Goal: Task Accomplishment & Management: Manage account settings

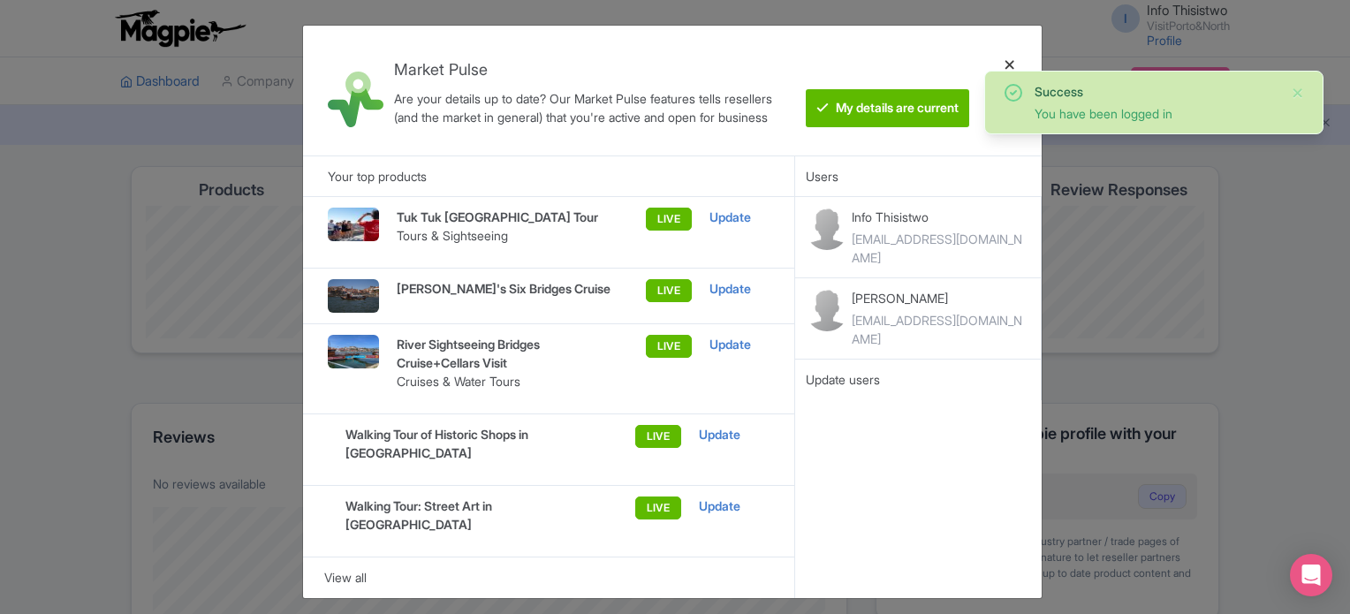
click at [1011, 63] on div at bounding box center [1009, 91] width 42 height 102
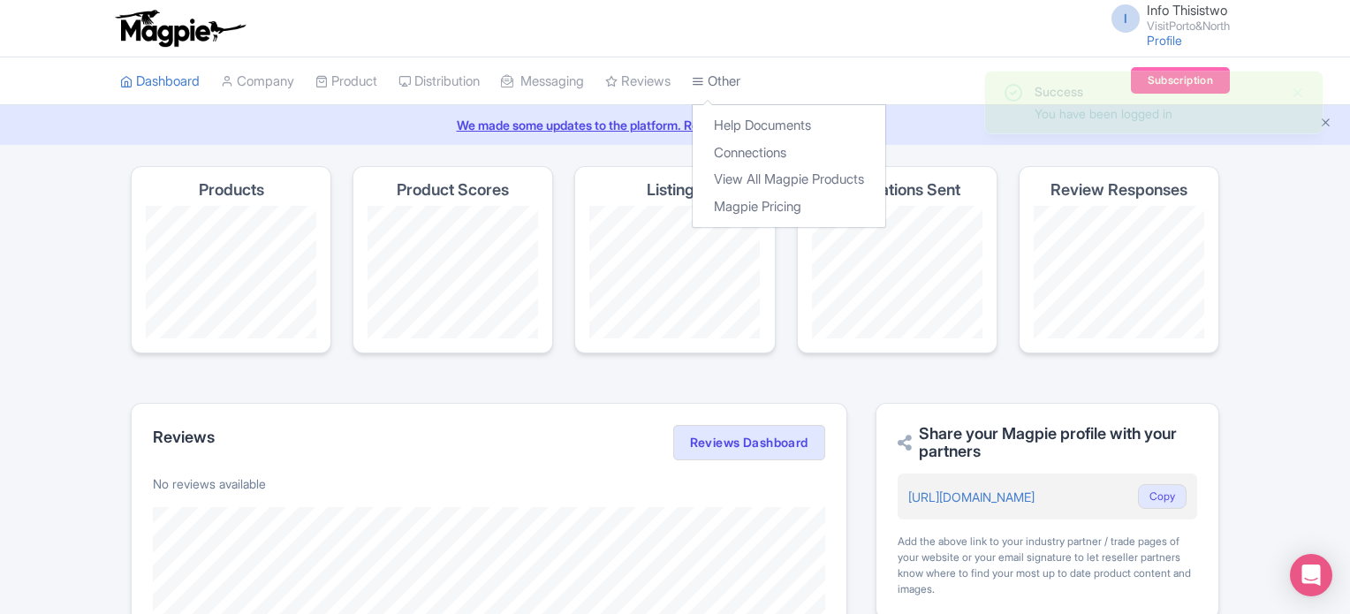
click at [740, 84] on link "Other" at bounding box center [716, 81] width 49 height 49
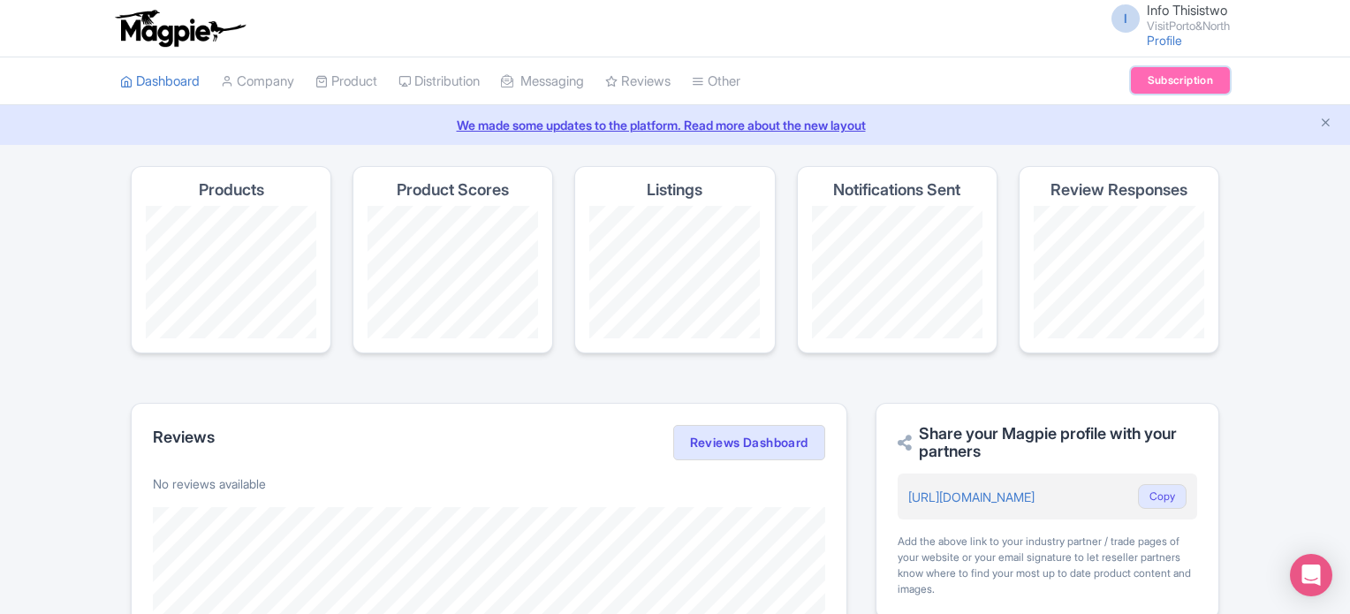
click at [1172, 77] on link "Subscription" at bounding box center [1180, 80] width 99 height 27
click at [1194, 80] on link "Subscription" at bounding box center [1180, 80] width 99 height 27
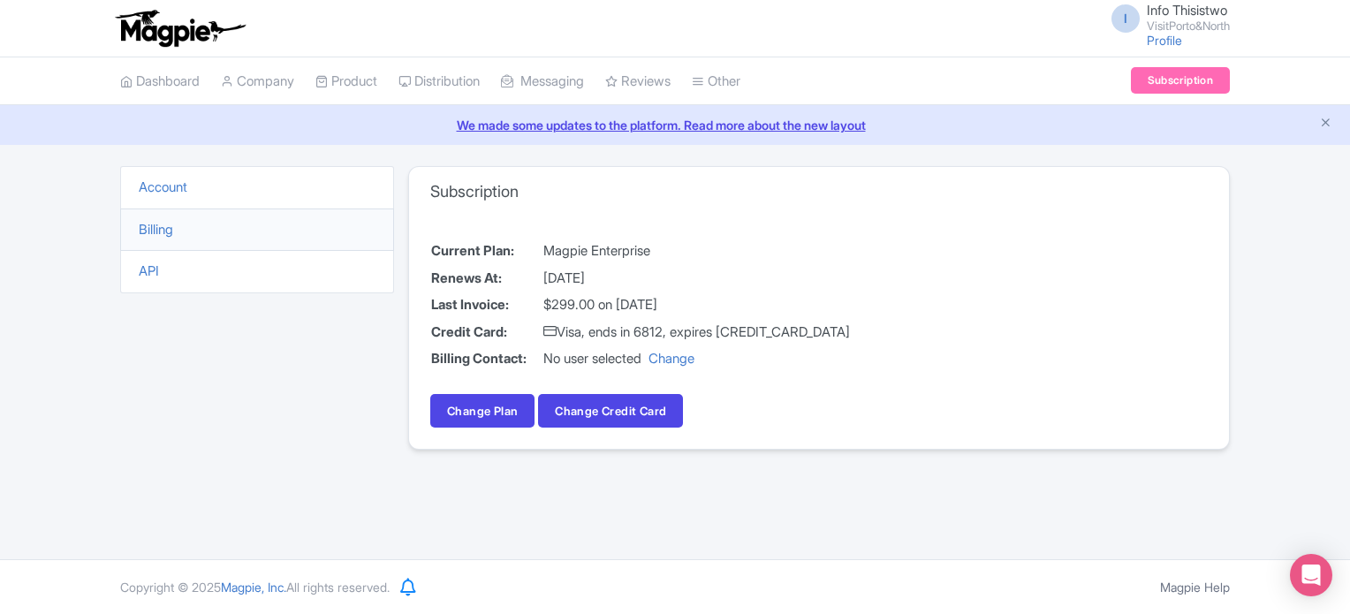
click at [158, 237] on li "Billing" at bounding box center [257, 229] width 274 height 43
click at [163, 229] on link "Billing" at bounding box center [156, 229] width 34 height 17
click at [165, 185] on link "Account" at bounding box center [163, 186] width 49 height 17
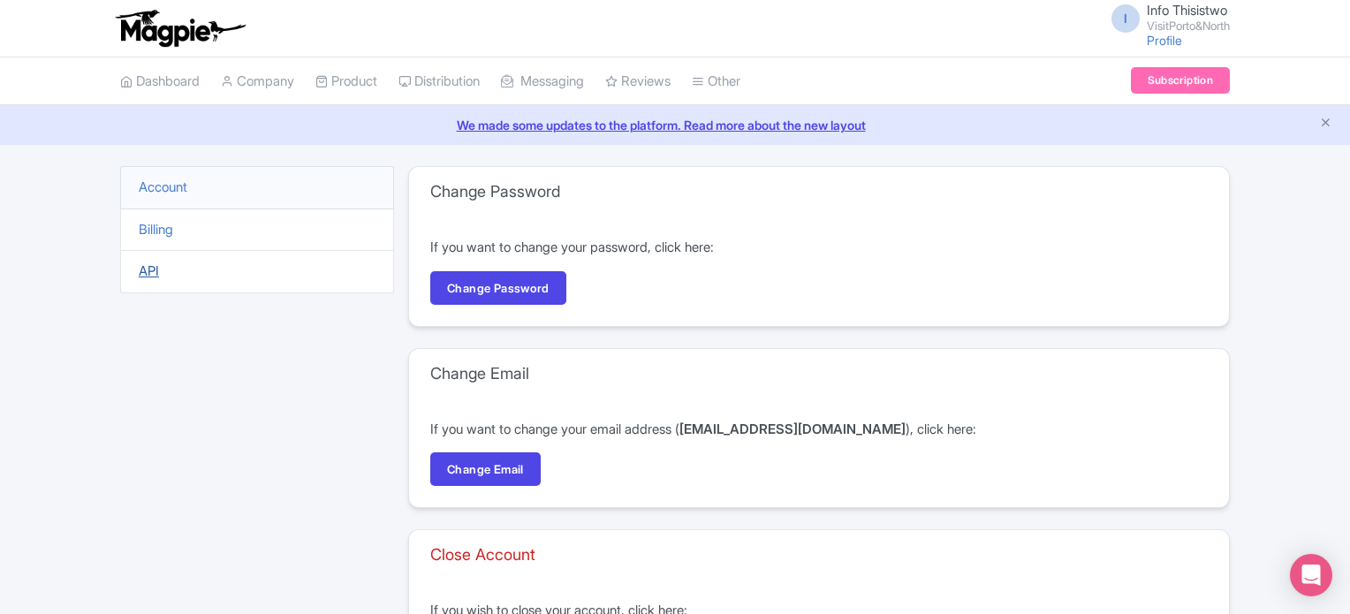
click at [155, 275] on link "API" at bounding box center [149, 270] width 20 height 17
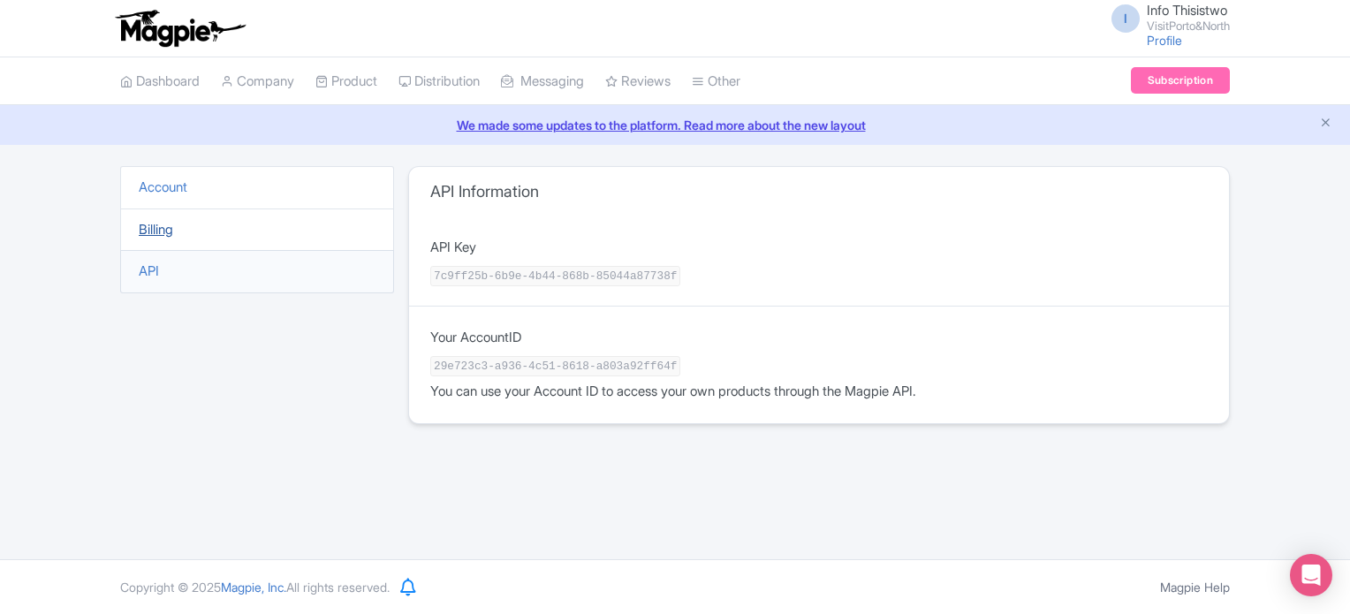
click at [141, 227] on link "Billing" at bounding box center [156, 229] width 34 height 17
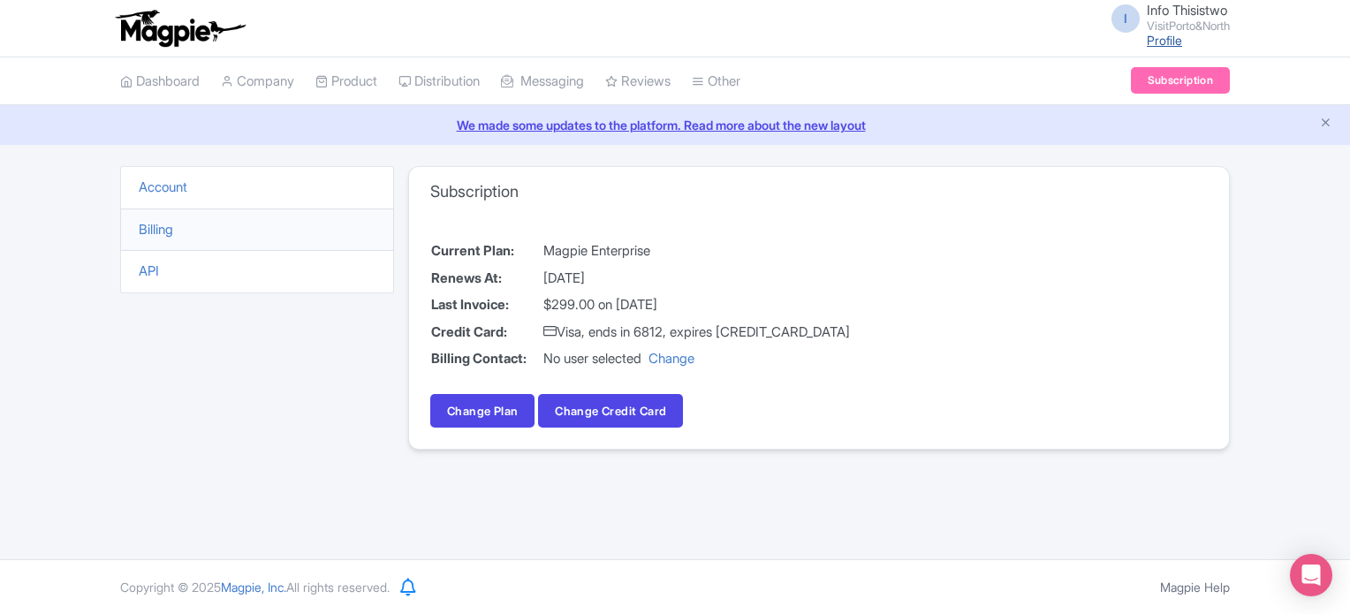
click at [1158, 42] on link "Profile" at bounding box center [1164, 40] width 35 height 15
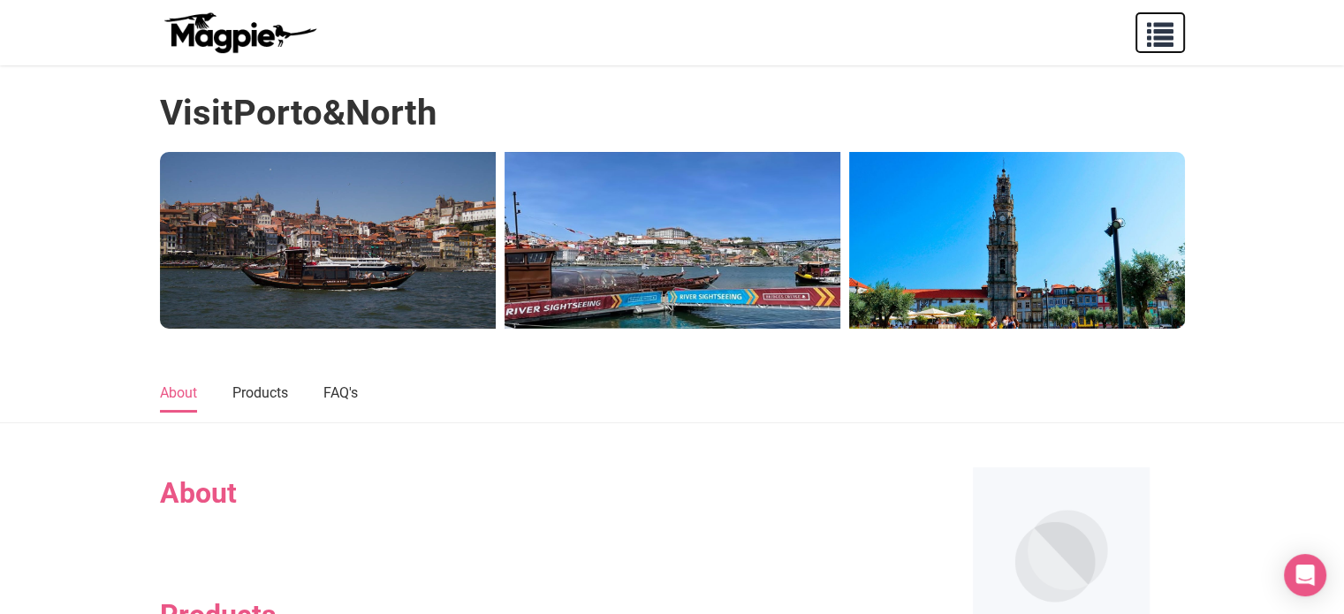
click at [1138, 48] on button "button" at bounding box center [1159, 32] width 49 height 41
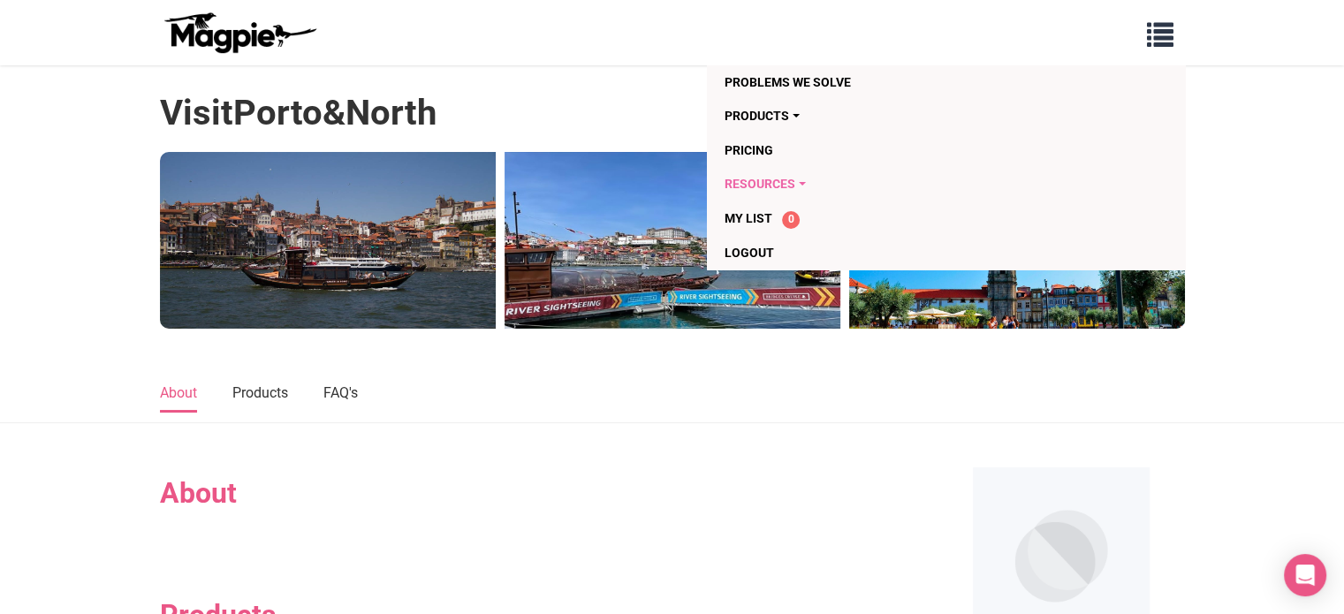
click at [770, 183] on link "Resources" at bounding box center [843, 184] width 239 height 34
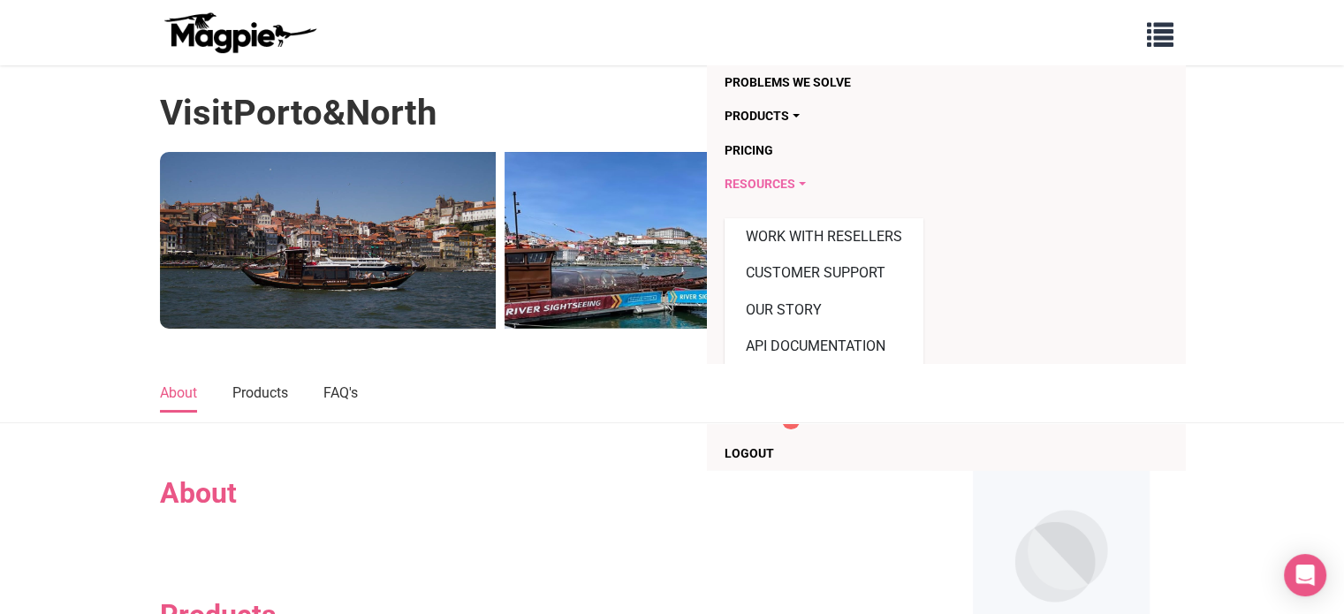
click at [771, 183] on link "Resources" at bounding box center [843, 184] width 239 height 34
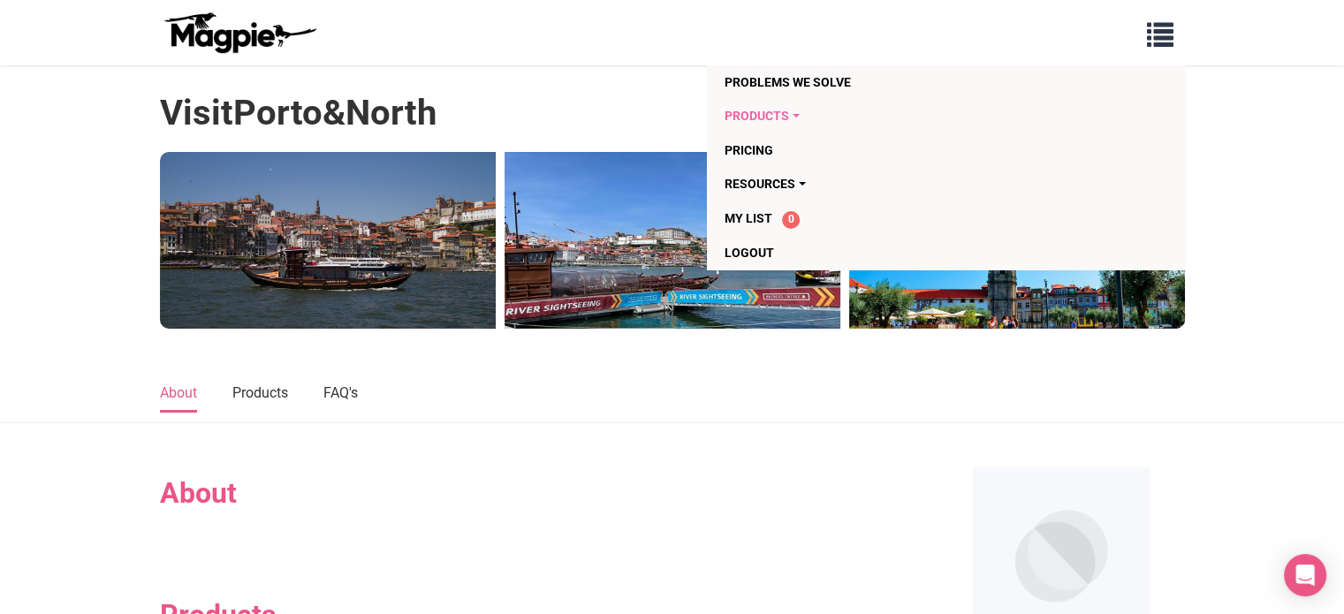
click at [786, 116] on link "Products" at bounding box center [843, 116] width 239 height 34
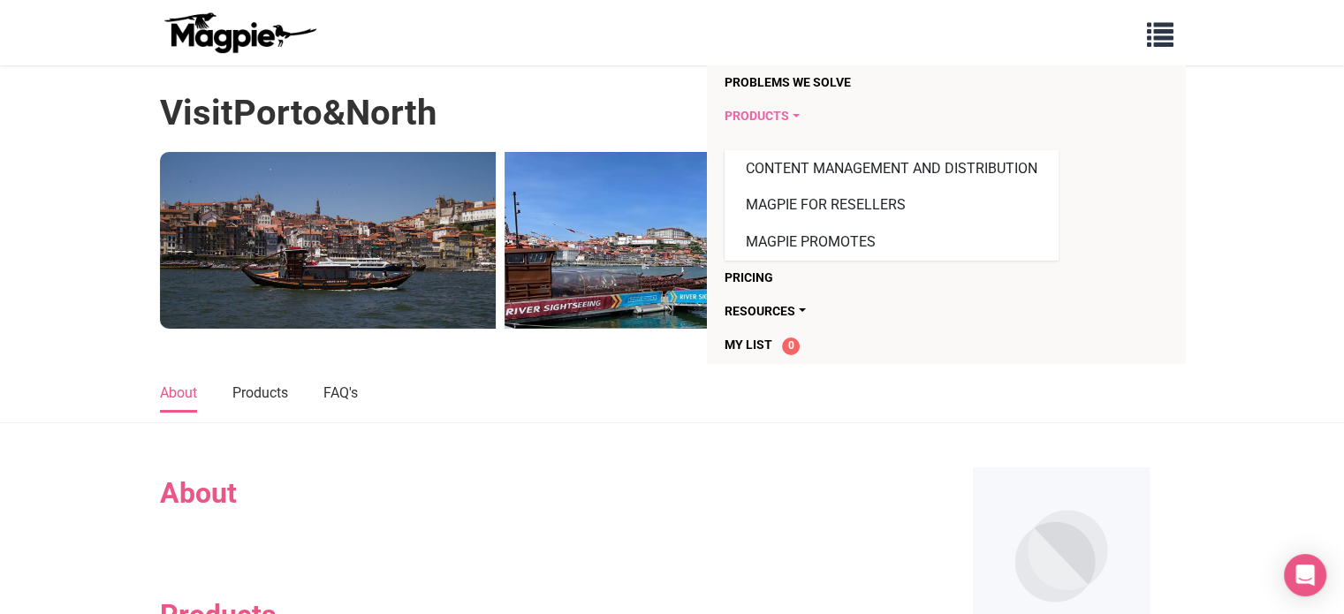
click at [786, 116] on link "Products" at bounding box center [843, 116] width 239 height 34
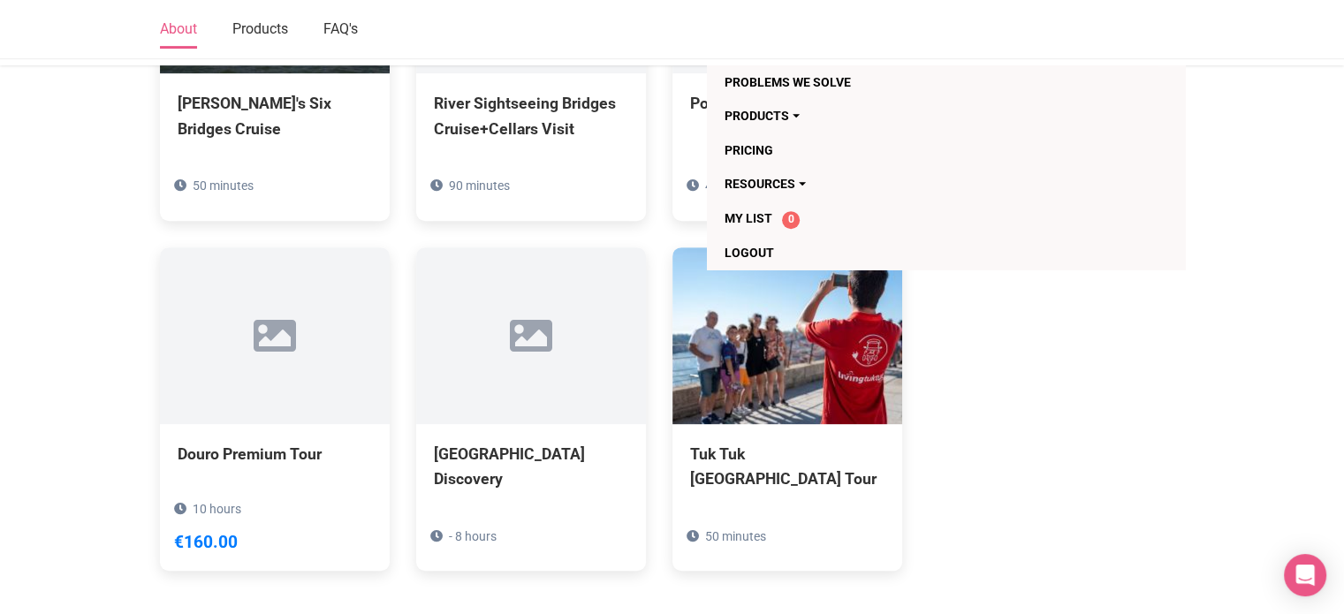
scroll to position [883, 0]
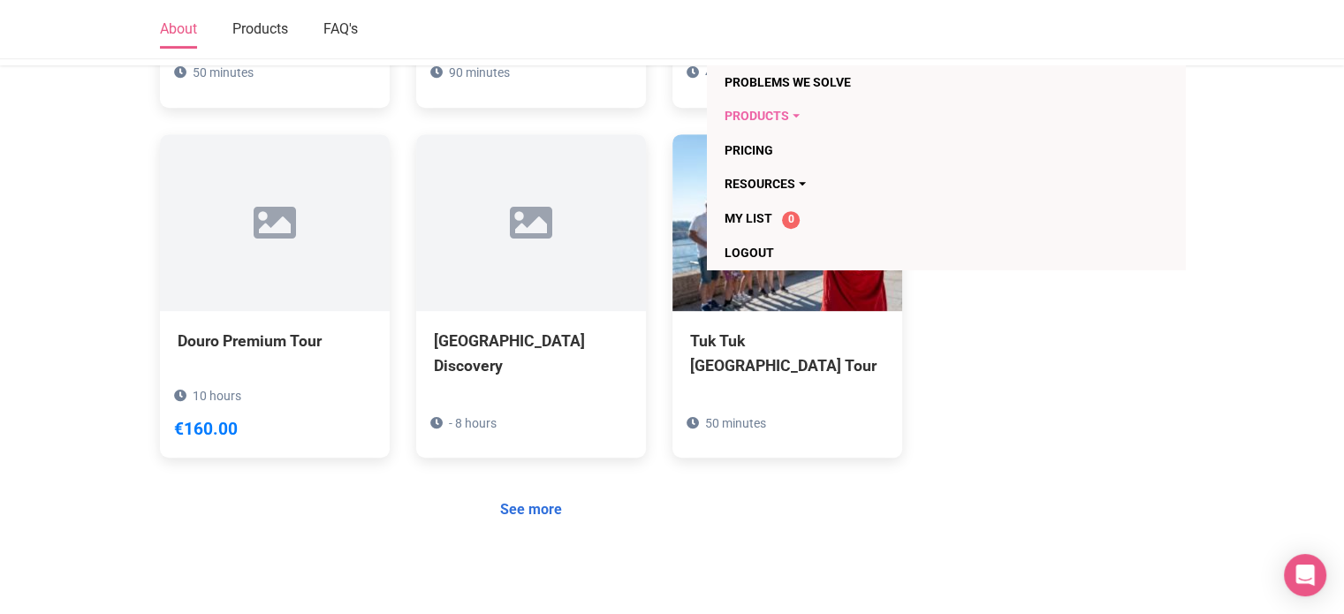
click at [784, 115] on link "Products" at bounding box center [843, 116] width 239 height 34
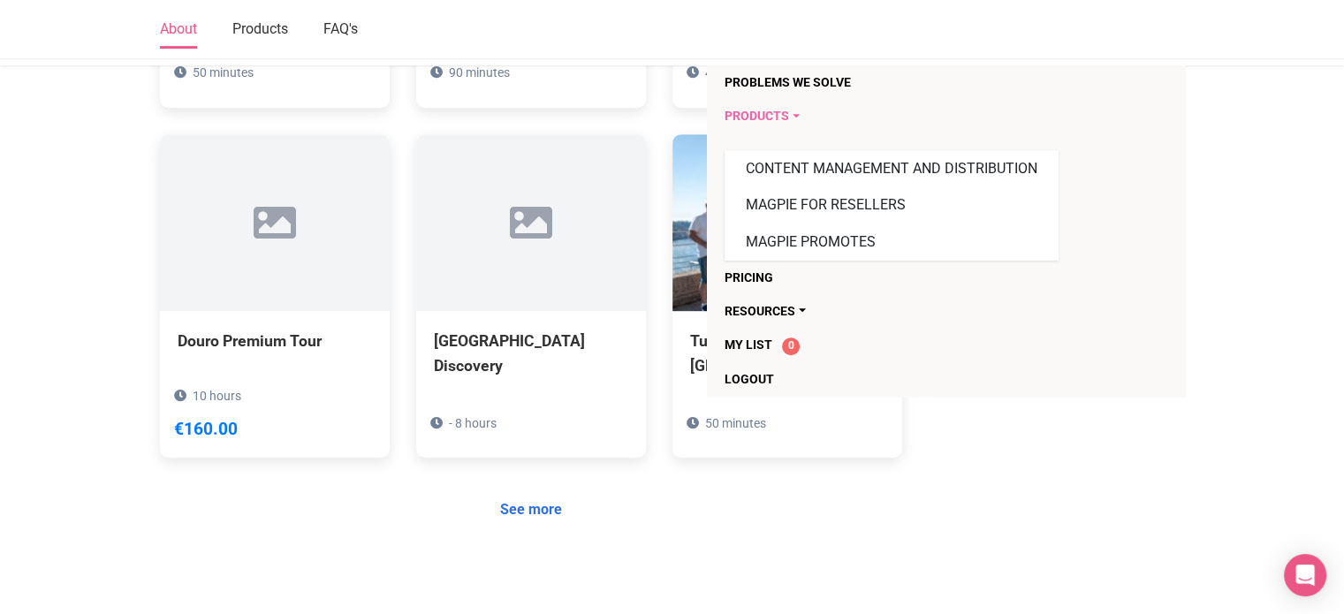
click at [784, 116] on link "Products" at bounding box center [843, 116] width 239 height 34
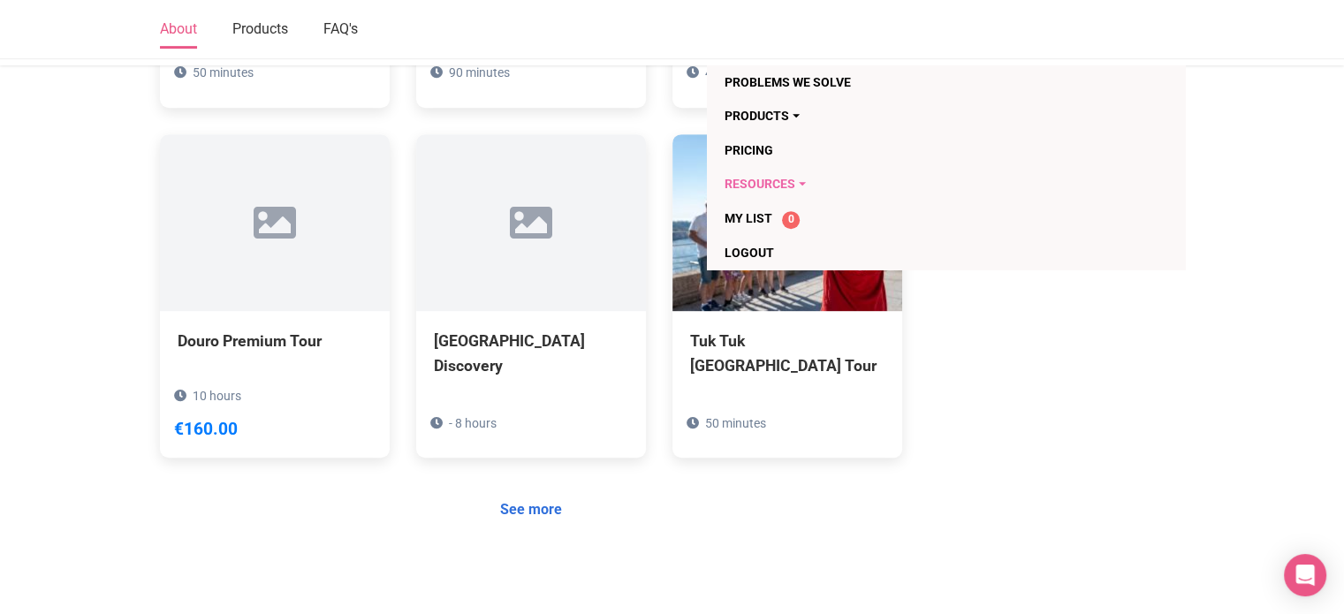
click at [776, 190] on link "Resources" at bounding box center [843, 184] width 239 height 34
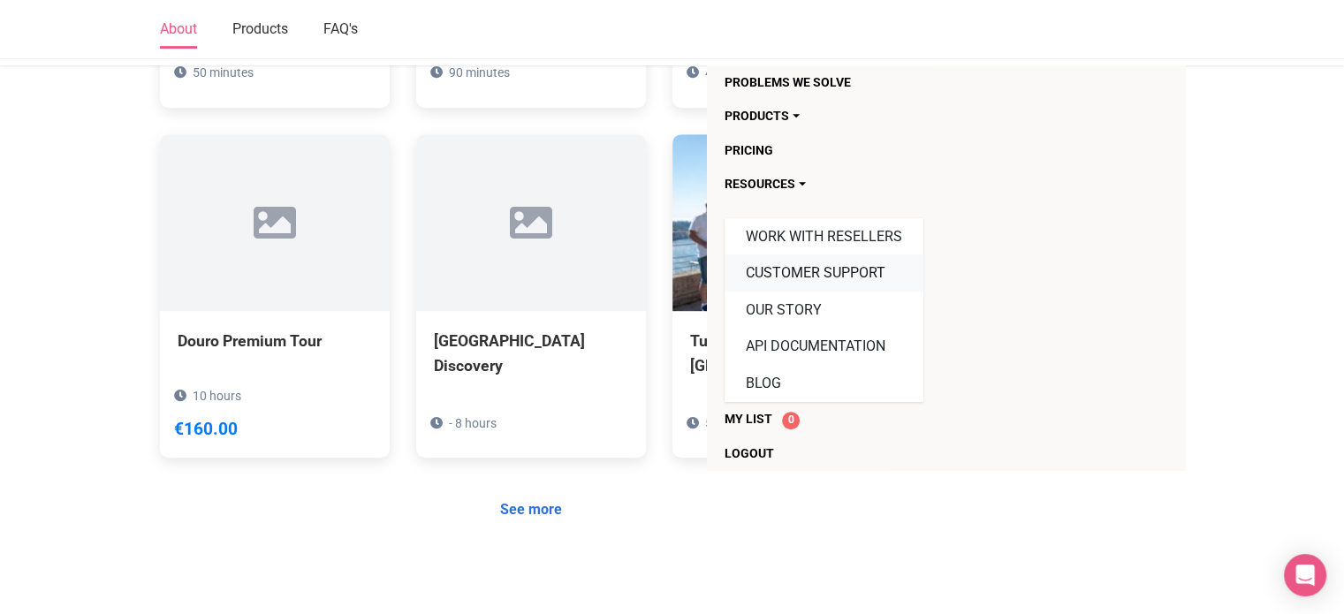
click at [781, 275] on link "Customer Support" at bounding box center [823, 272] width 199 height 37
